Goal: Task Accomplishment & Management: Manage account settings

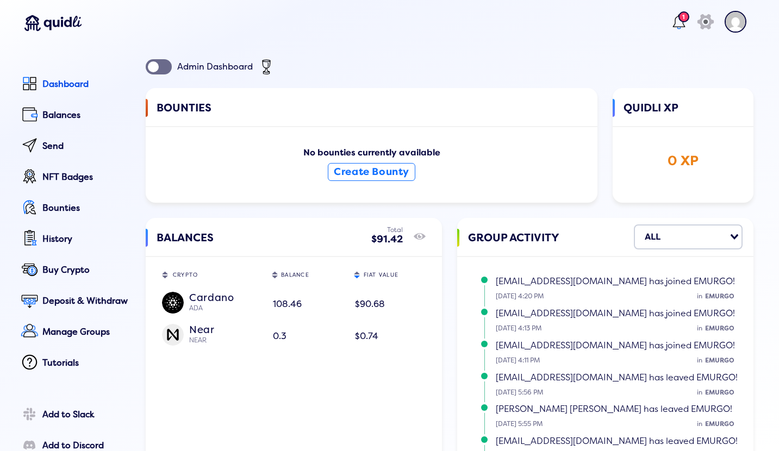
click at [162, 64] on div at bounding box center [159, 66] width 26 height 15
click at [0, 0] on input "checkbox" at bounding box center [0, 0] width 0 height 0
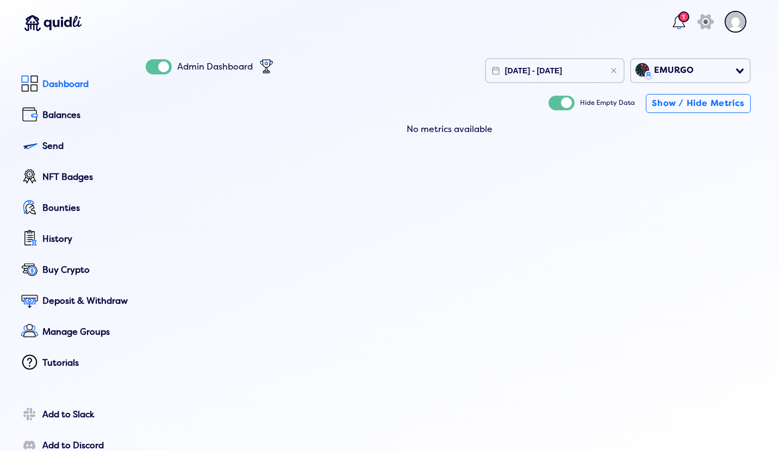
click at [65, 84] on div "Dashboard" at bounding box center [86, 84] width 88 height 10
click at [35, 82] on lord-icon at bounding box center [30, 84] width 18 height 18
click at [320, 178] on div "Admin Dashboard [DATE] - [DATE] EMURGO Loading... Hide Empty Data Show / Hide M…" at bounding box center [450, 304] width 608 height 491
click at [153, 67] on div at bounding box center [159, 66] width 26 height 15
click at [0, 0] on input "checkbox" at bounding box center [0, 0] width 0 height 0
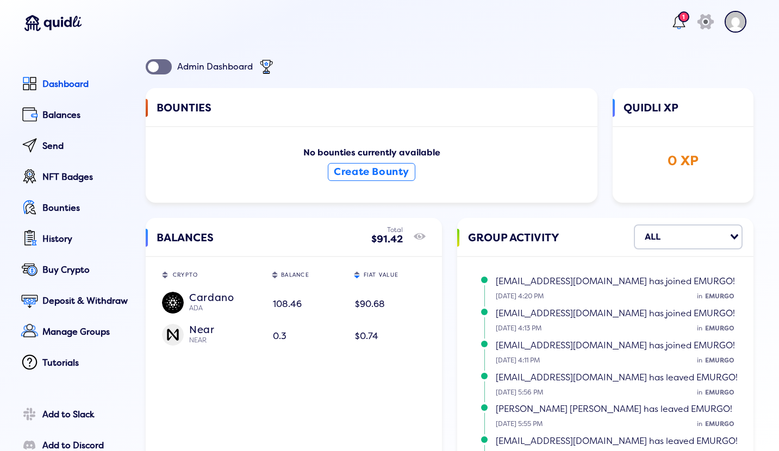
click at [160, 67] on div at bounding box center [159, 66] width 26 height 15
click at [0, 0] on input "checkbox" at bounding box center [0, 0] width 0 height 0
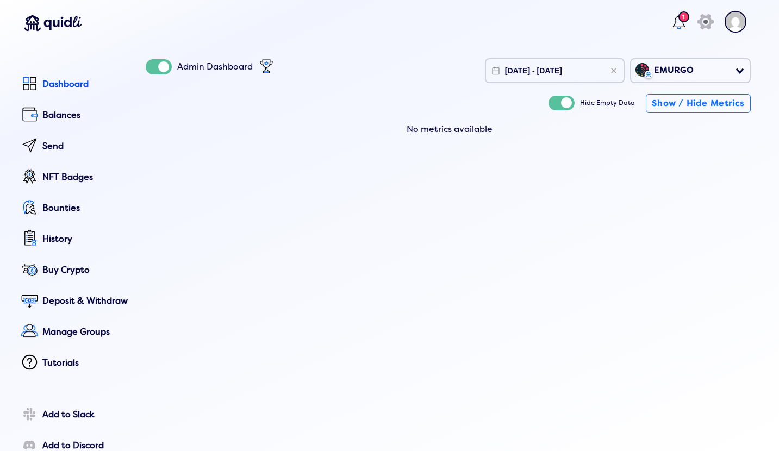
click at [727, 24] on img at bounding box center [736, 22] width 22 height 22
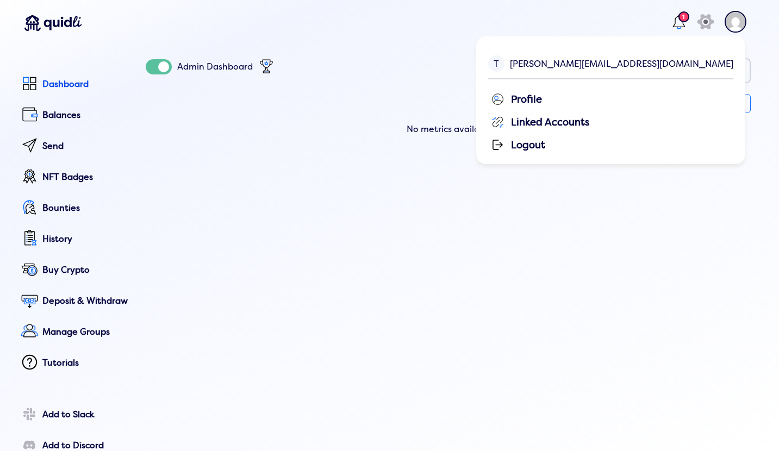
drag, startPoint x: 551, startPoint y: 26, endPoint x: 414, endPoint y: 41, distance: 137.9
click at [548, 26] on header "1 icon [PERSON_NAME] [PERSON_NAME][EMAIL_ADDRESS][DOMAIN_NAME] Profile Linked A…" at bounding box center [384, 24] width 747 height 48
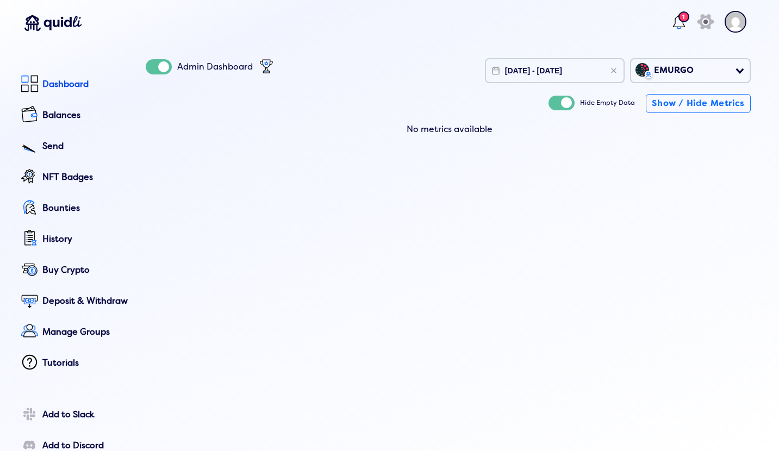
click at [149, 211] on div "Admin Dashboard [DATE] - [DATE] EMURGO Loading... Hide Empty Data Show / Hide M…" at bounding box center [450, 304] width 608 height 491
click at [71, 304] on div "Deposit & Withdraw" at bounding box center [86, 301] width 88 height 10
click at [524, 66] on div "Deposit Withdraw Amount to deposit in ADA [PERSON_NAME] ADA 108.46 $90.68 Loadi…" at bounding box center [389, 218] width 779 height 451
click at [196, 157] on div "Admin Dashboard [DATE] - [DATE] EMURGO Loading... Hide Empty Data Show / Hide M…" at bounding box center [450, 304] width 608 height 491
click at [401, 150] on div "Admin Dashboard [DATE] - [DATE] EMURGO Loading... Hide Empty Data Show / Hide M…" at bounding box center [450, 304] width 608 height 491
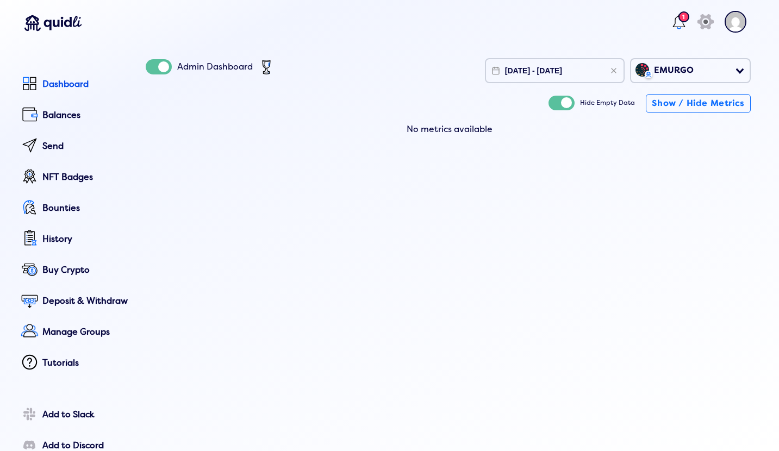
click at [160, 65] on div at bounding box center [159, 66] width 26 height 15
click at [0, 0] on input "checkbox" at bounding box center [0, 0] width 0 height 0
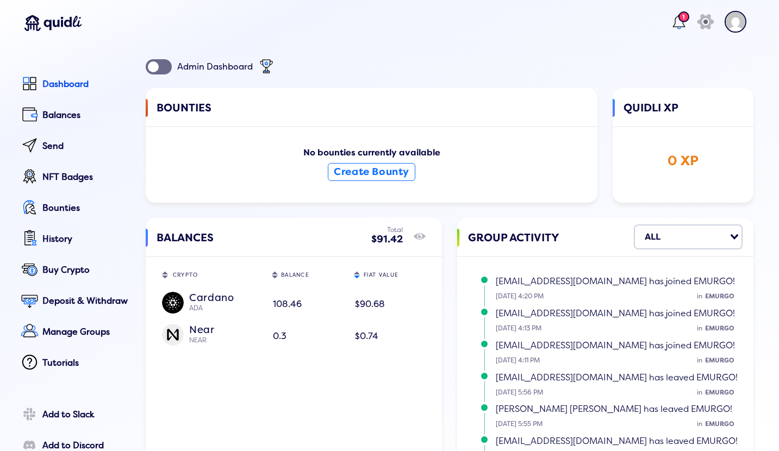
click at [158, 64] on div at bounding box center [159, 66] width 26 height 15
click at [0, 0] on input "checkbox" at bounding box center [0, 0] width 0 height 0
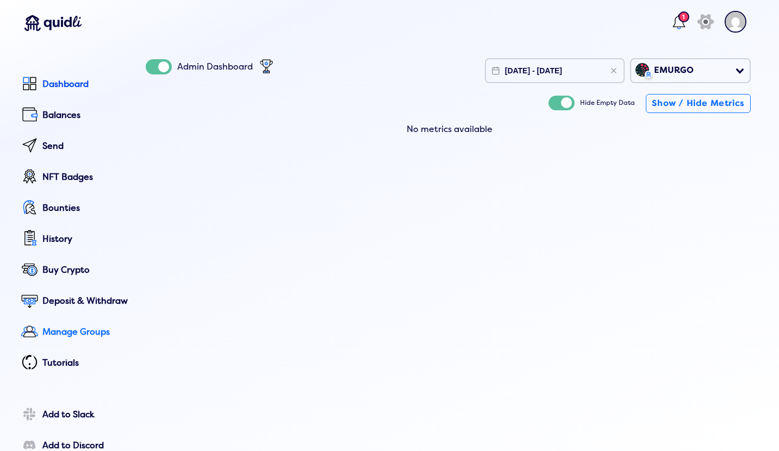
click at [90, 335] on div "Manage Groups" at bounding box center [86, 332] width 88 height 10
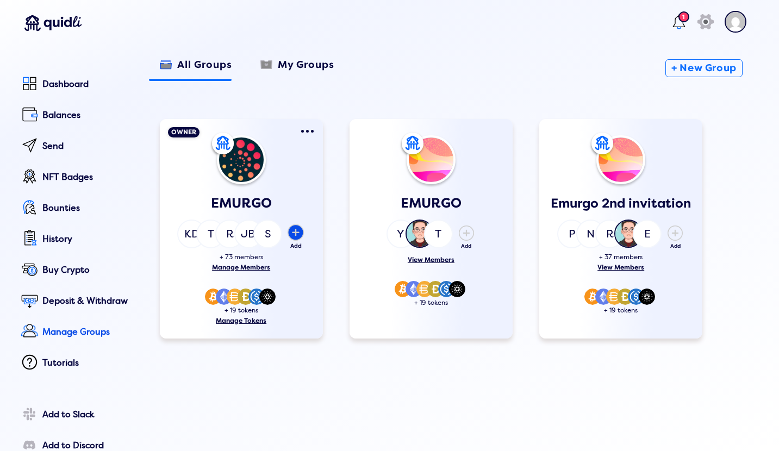
click at [294, 247] on div "Add" at bounding box center [295, 247] width 17 height 7
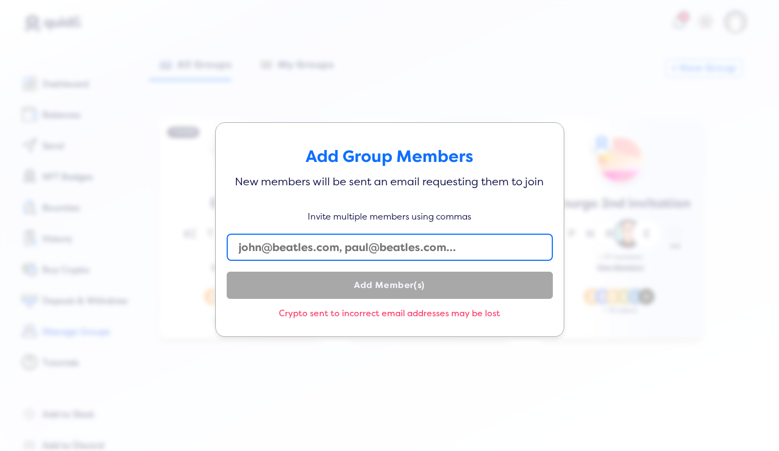
click at [299, 251] on input "text" at bounding box center [390, 247] width 326 height 27
drag, startPoint x: 273, startPoint y: 251, endPoint x: 222, endPoint y: 251, distance: 50.6
click at [227, 251] on input "mich" at bounding box center [390, 247] width 326 height 27
paste input "[EMAIL_ADDRESS][PERSON_NAME][DOMAIN_NAME]"
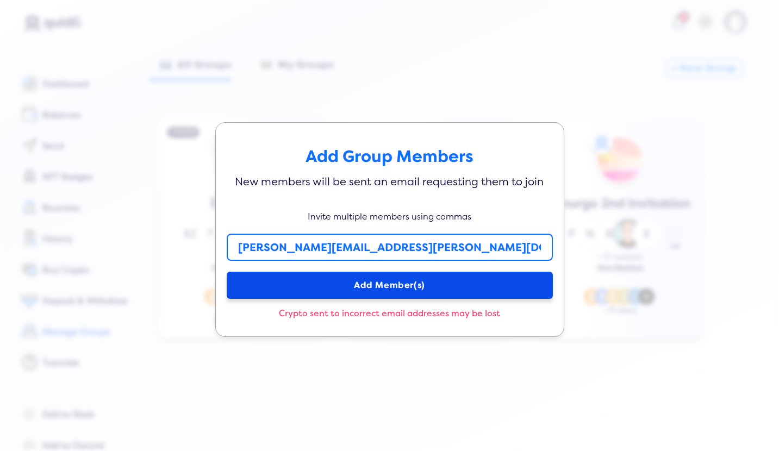
type input "[PERSON_NAME][EMAIL_ADDRESS][PERSON_NAME][DOMAIN_NAME]"
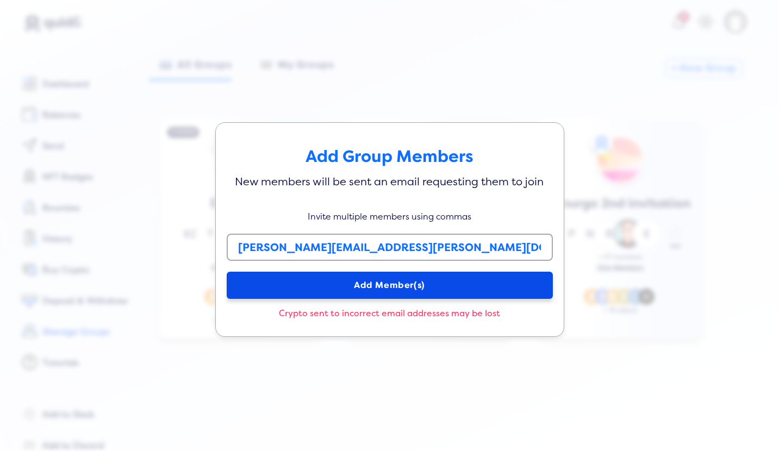
click at [357, 281] on button "Add Member(s)" at bounding box center [390, 285] width 326 height 27
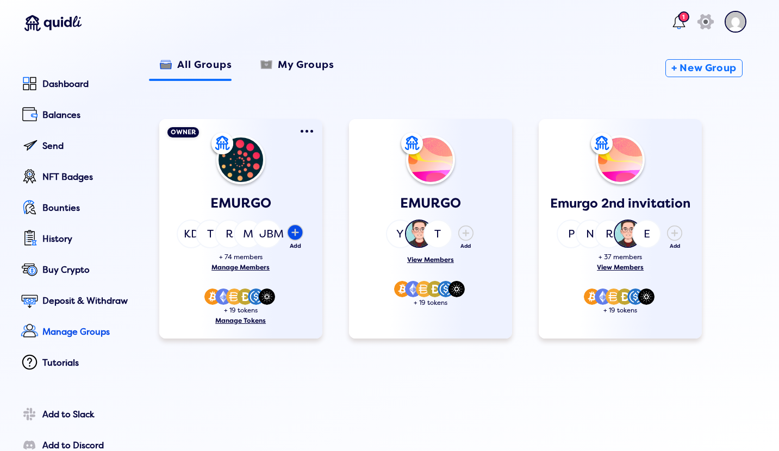
click at [296, 242] on div "Add Member" at bounding box center [295, 234] width 17 height 19
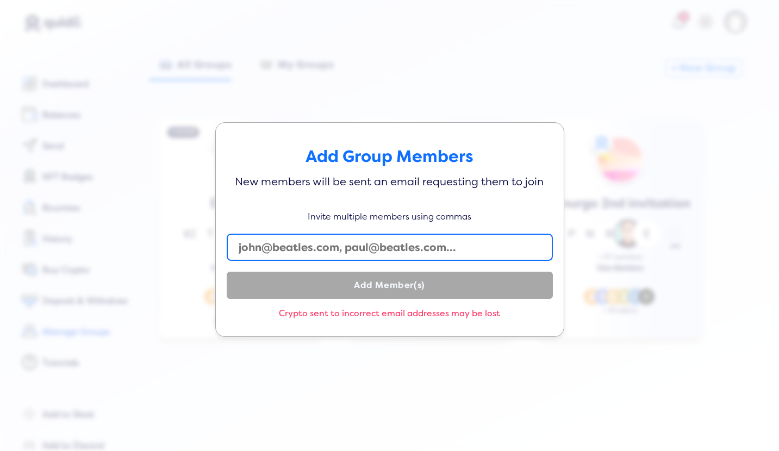
click at [361, 252] on input "text" at bounding box center [390, 247] width 326 height 27
paste input "[PERSON_NAME][EMAIL_ADDRESS][PERSON_NAME][DOMAIN_NAME]"
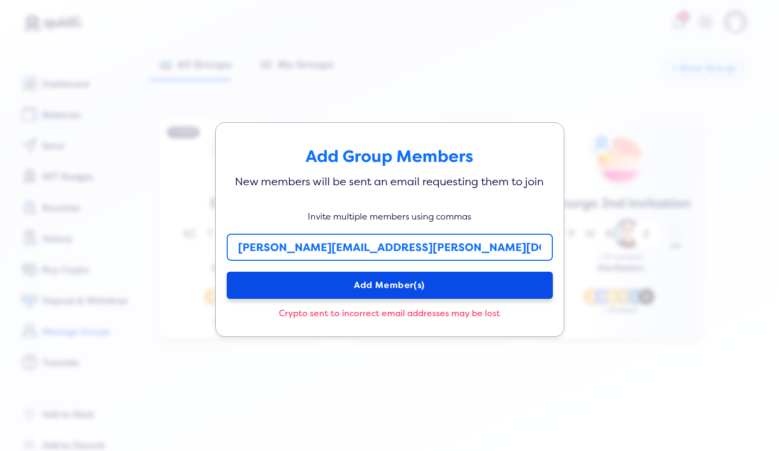
type input "[PERSON_NAME][EMAIL_ADDRESS][PERSON_NAME][DOMAIN_NAME]"
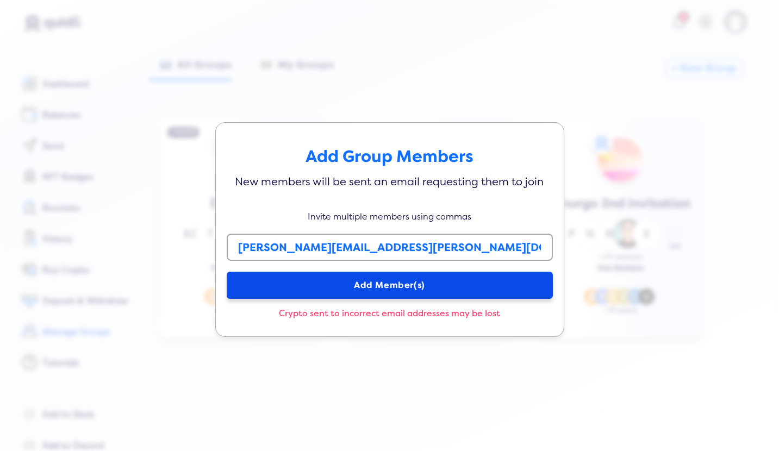
click at [386, 281] on button "Add Member(s)" at bounding box center [390, 285] width 326 height 27
